Goal: Task Accomplishment & Management: Use online tool/utility

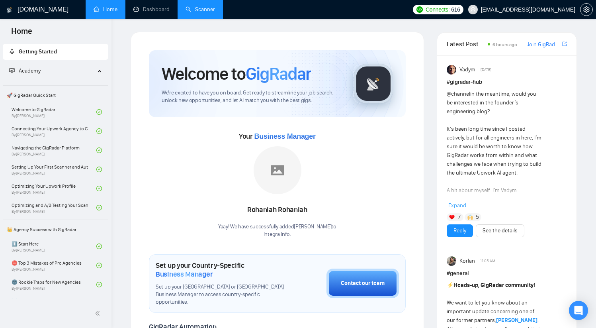
click at [204, 10] on link "Scanner" at bounding box center [200, 9] width 29 height 7
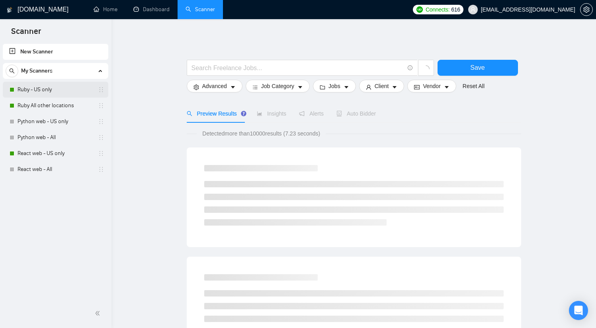
click at [48, 86] on link "Ruby - US only" at bounding box center [56, 90] width 76 height 16
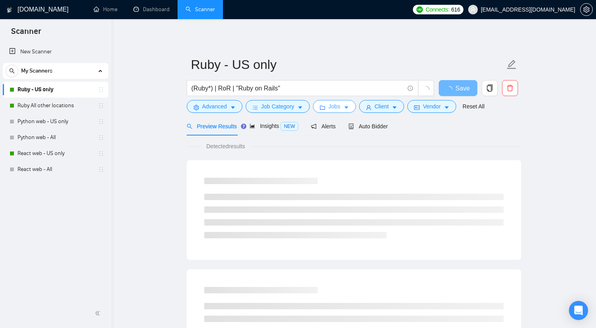
click at [335, 109] on span "Jobs" at bounding box center [335, 106] width 12 height 9
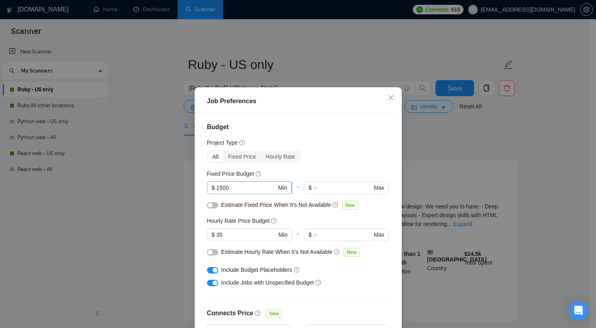
click at [220, 188] on input "1500" at bounding box center [246, 187] width 60 height 9
type input "1000"
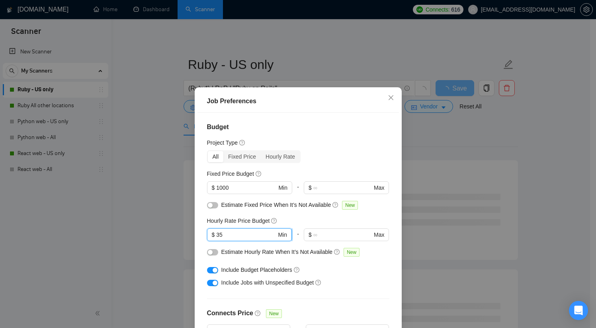
drag, startPoint x: 223, startPoint y: 236, endPoint x: 214, endPoint y: 233, distance: 9.6
click at [216, 233] on input "35" at bounding box center [246, 234] width 60 height 9
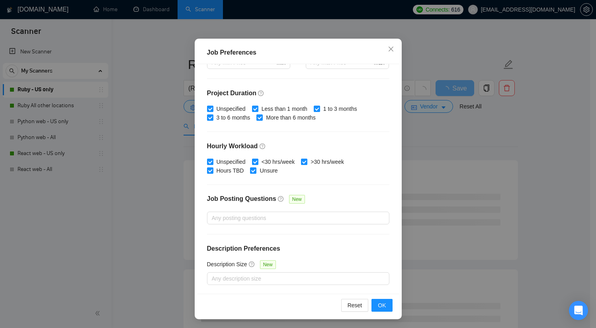
scroll to position [49, 0]
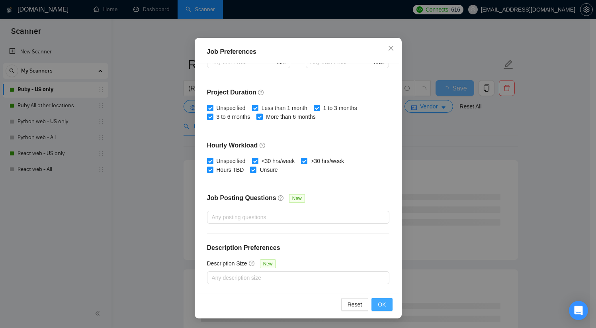
type input "20"
click at [382, 302] on span "OK" at bounding box center [382, 304] width 8 height 9
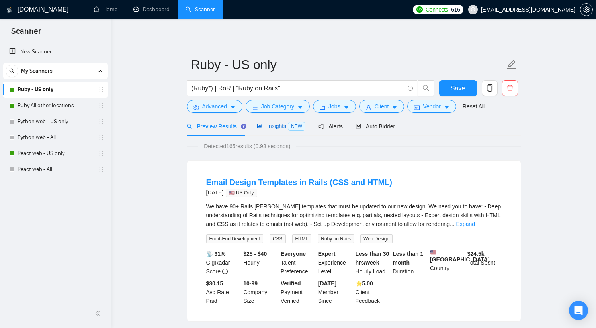
click at [278, 127] on span "Insights NEW" at bounding box center [281, 126] width 49 height 6
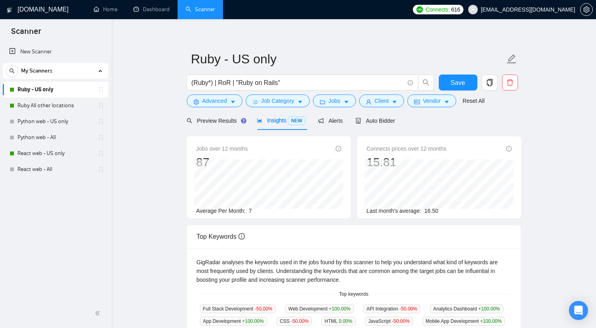
scroll to position [8, 0]
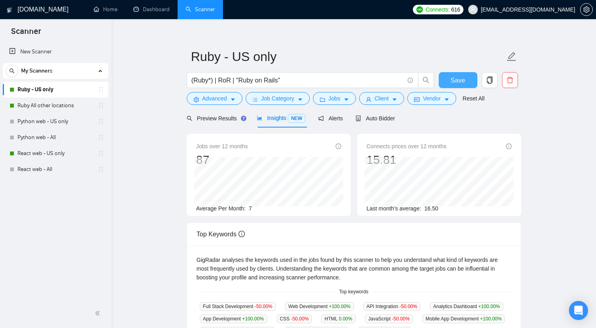
click at [456, 82] on span "Save" at bounding box center [458, 80] width 14 height 10
click at [46, 106] on link "Ruby All other locations" at bounding box center [56, 106] width 76 height 16
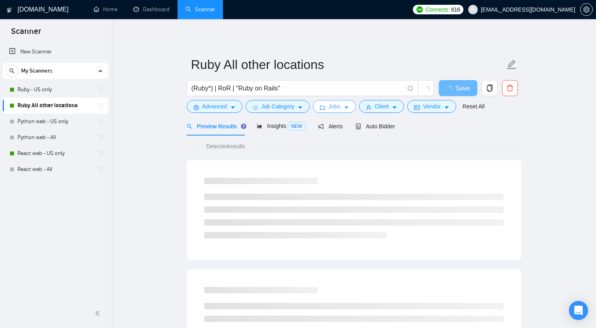
click at [341, 108] on span "Jobs" at bounding box center [335, 106] width 12 height 9
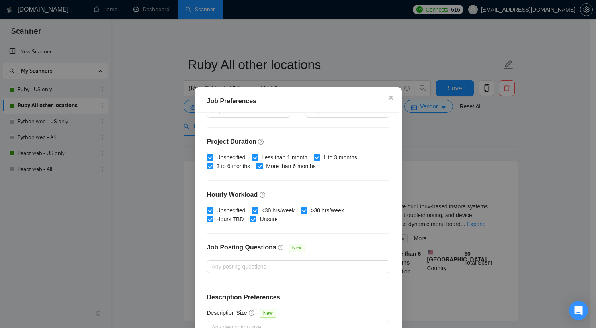
click at [364, 173] on div "Budget Project Type All Fixed Price Hourly Rate Fixed Price Budget $ 1500 Min -…" at bounding box center [299, 227] width 202 height 229
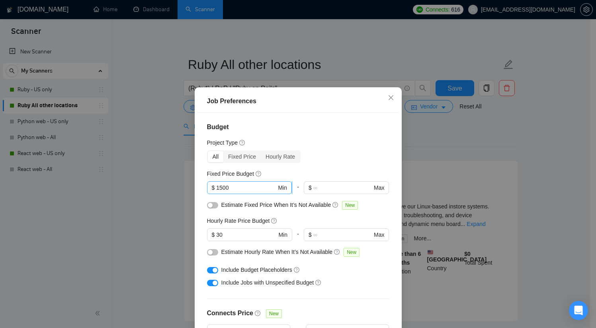
click at [220, 187] on input "1500" at bounding box center [246, 187] width 60 height 9
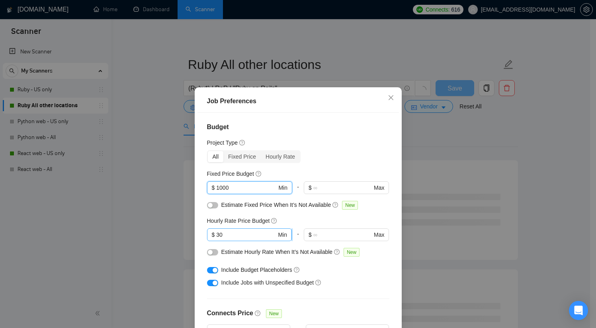
type input "1000"
drag, startPoint x: 217, startPoint y: 234, endPoint x: 213, endPoint y: 233, distance: 4.2
click at [213, 233] on span "$ 30 Min" at bounding box center [249, 234] width 85 height 13
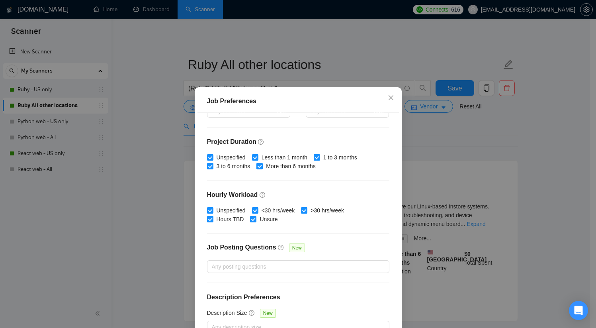
scroll to position [49, 0]
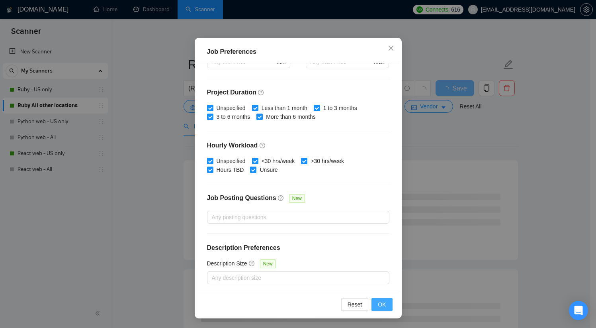
type input "20"
click at [384, 304] on button "OK" at bounding box center [382, 304] width 21 height 13
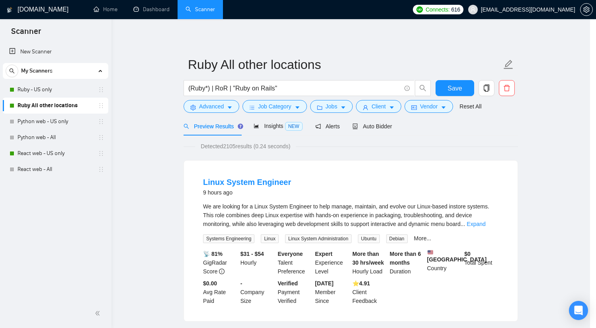
scroll to position [10, 0]
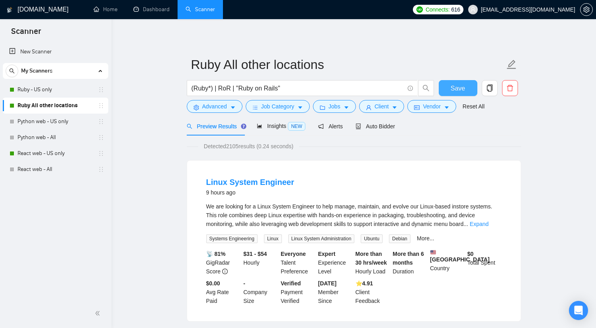
click at [461, 90] on span "Save" at bounding box center [458, 88] width 14 height 10
click at [39, 153] on link "React web - US only" at bounding box center [56, 153] width 76 height 16
click at [59, 155] on link "React web - US only" at bounding box center [56, 153] width 76 height 16
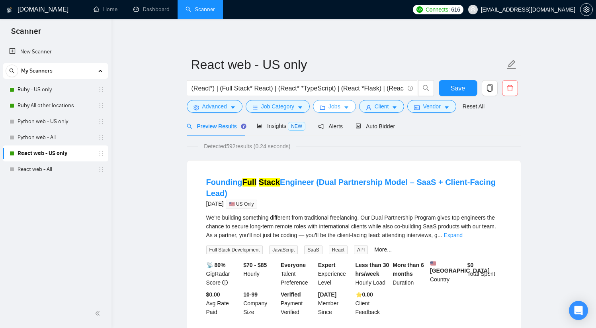
click at [349, 106] on icon "caret-down" at bounding box center [347, 108] width 6 height 6
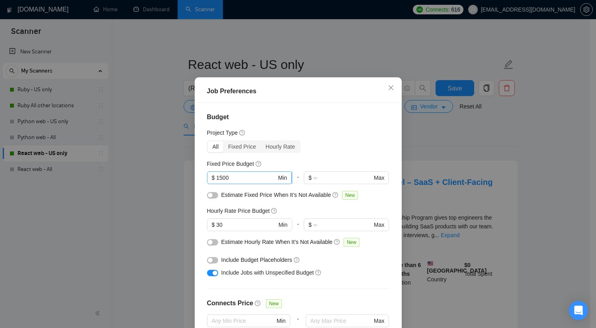
click at [221, 182] on input "1500" at bounding box center [246, 177] width 60 height 9
type input "1000"
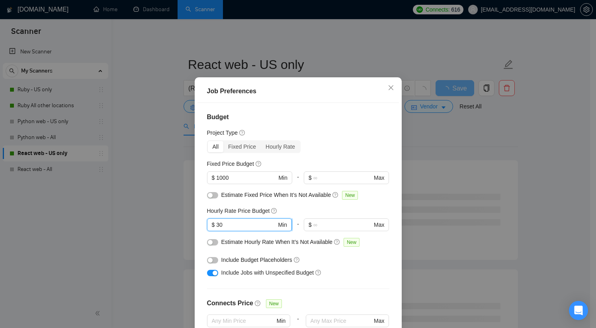
drag, startPoint x: 217, startPoint y: 237, endPoint x: 210, endPoint y: 233, distance: 8.2
click at [210, 231] on span "$ 30 Min" at bounding box center [249, 224] width 85 height 13
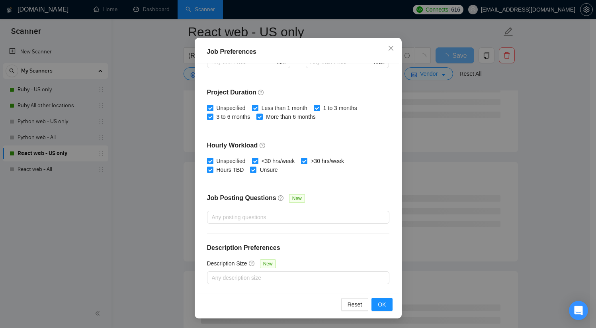
scroll to position [278, 0]
type input "20"
click at [380, 301] on span "OK" at bounding box center [382, 304] width 8 height 9
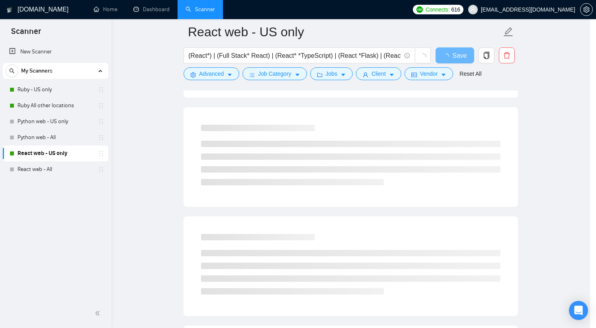
scroll to position [10, 0]
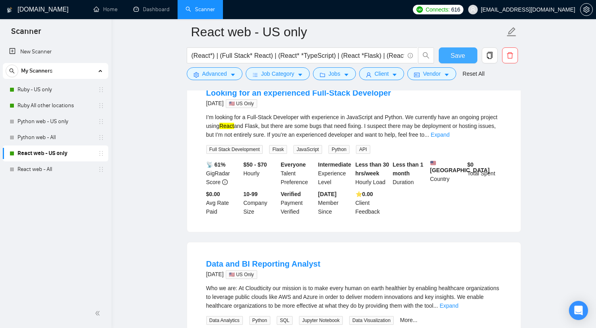
drag, startPoint x: 459, startPoint y: 55, endPoint x: 463, endPoint y: 73, distance: 18.8
click at [459, 55] on span "Save" at bounding box center [458, 56] width 14 height 10
